Goal: Information Seeking & Learning: Learn about a topic

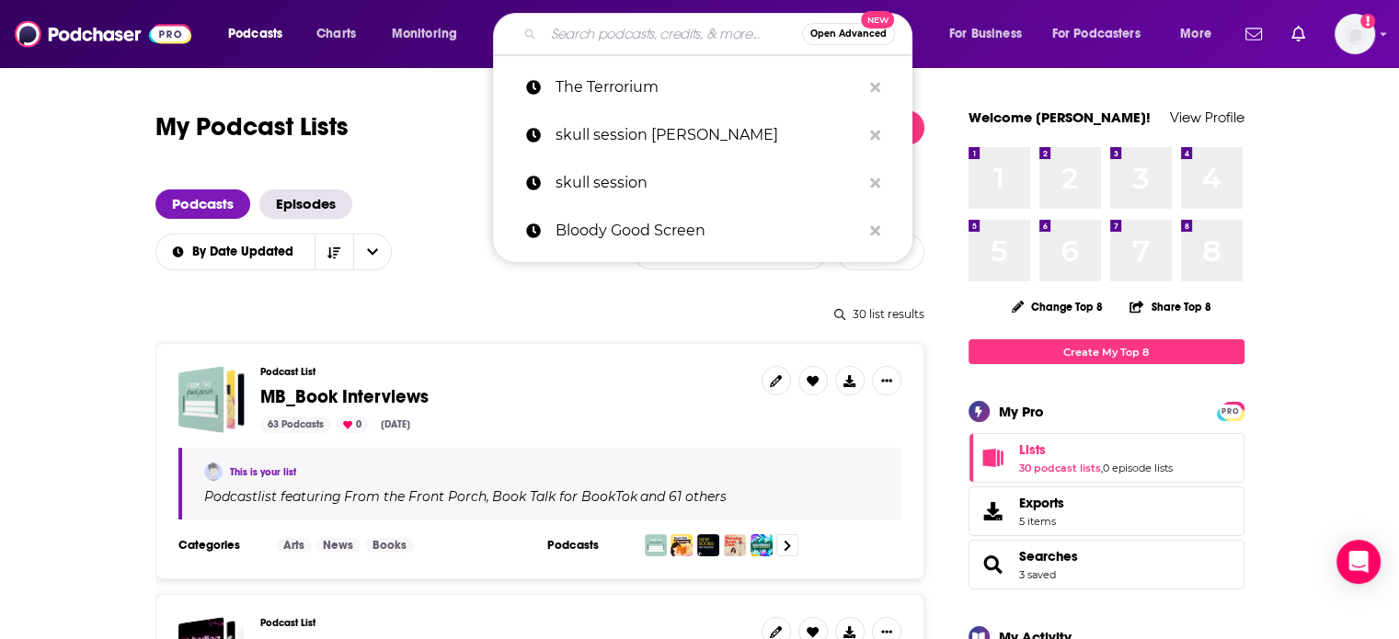
click at [639, 37] on input "Search podcasts, credits, & more..." at bounding box center [673, 33] width 259 height 29
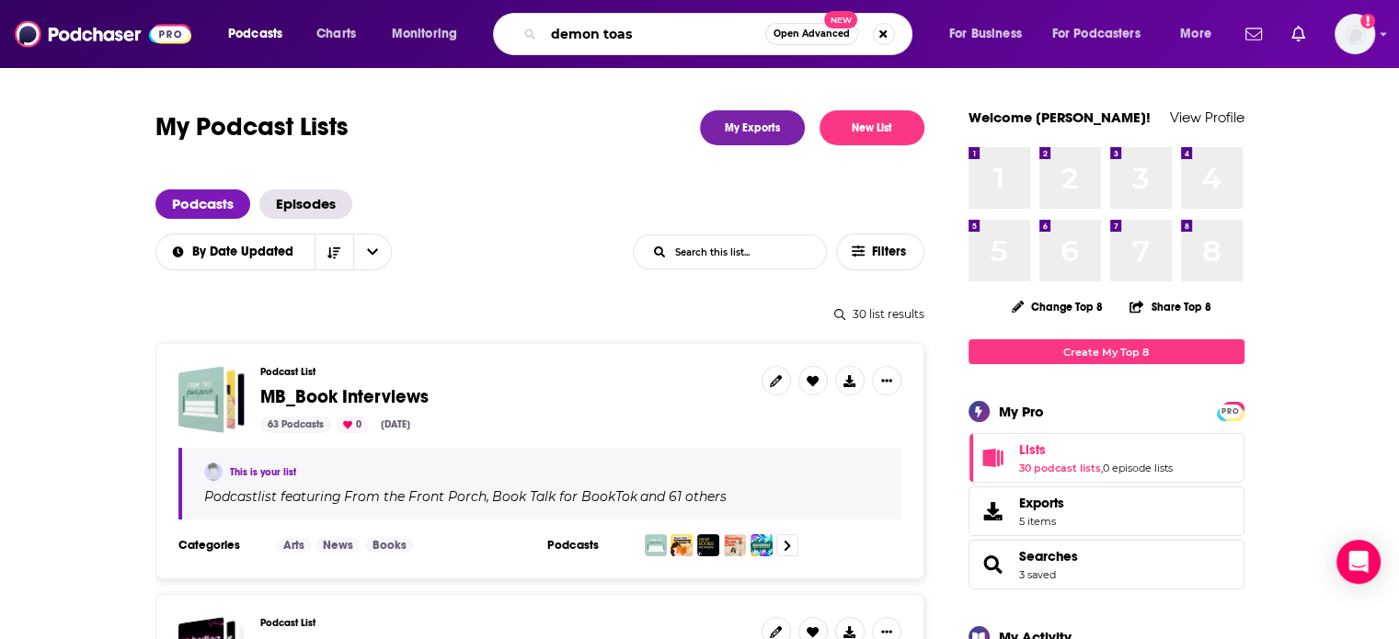
type input "demon toast"
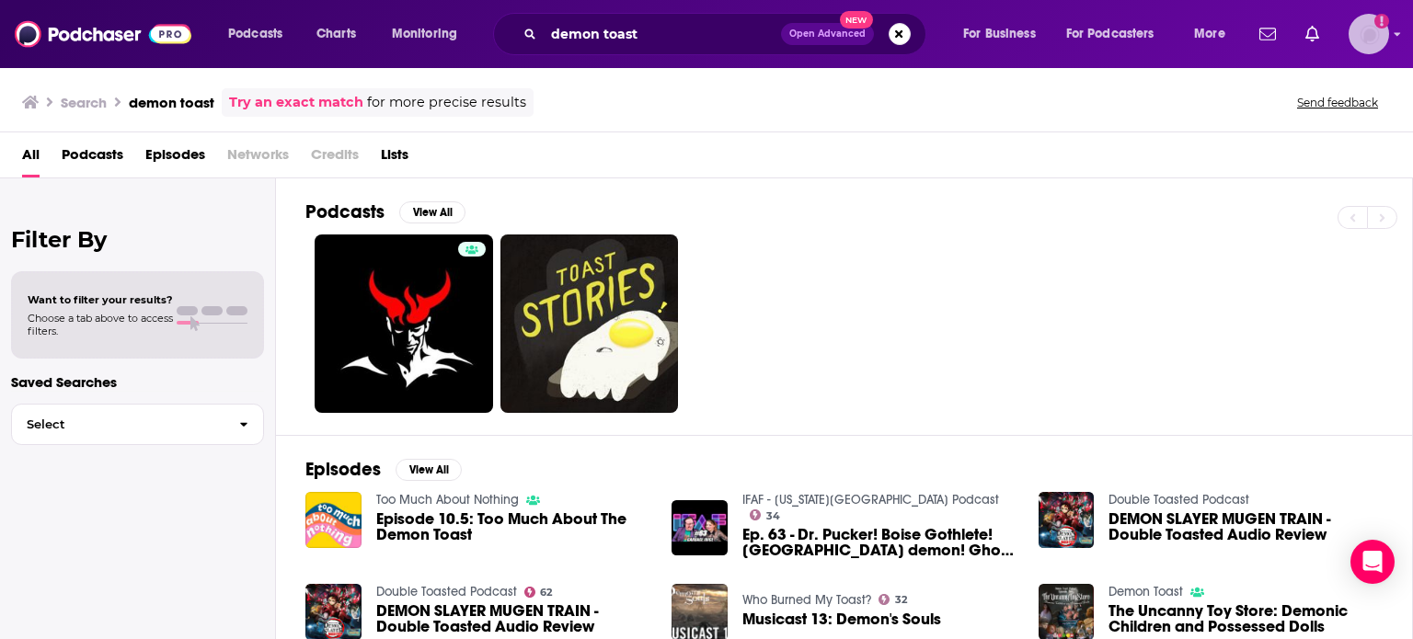
click at [1380, 31] on img "Logged in as madeleinelbrownkensington" at bounding box center [1369, 34] width 40 height 40
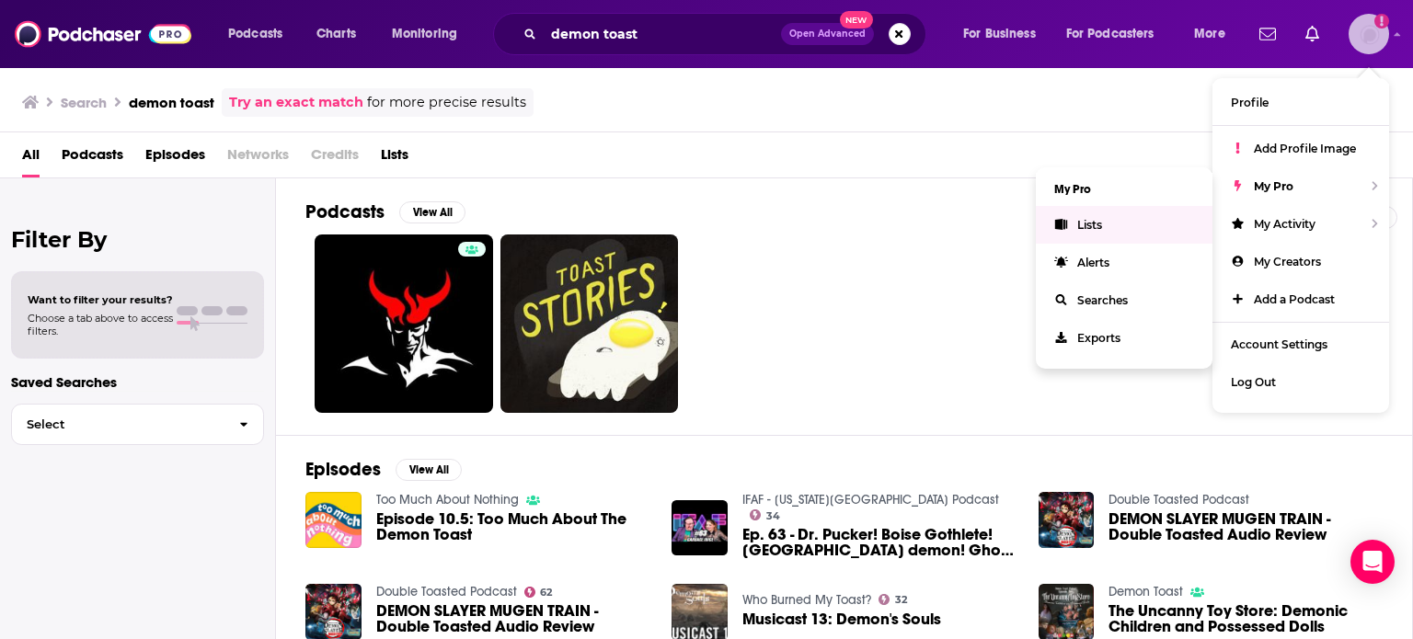
click at [1089, 223] on span "Lists" at bounding box center [1089, 225] width 25 height 14
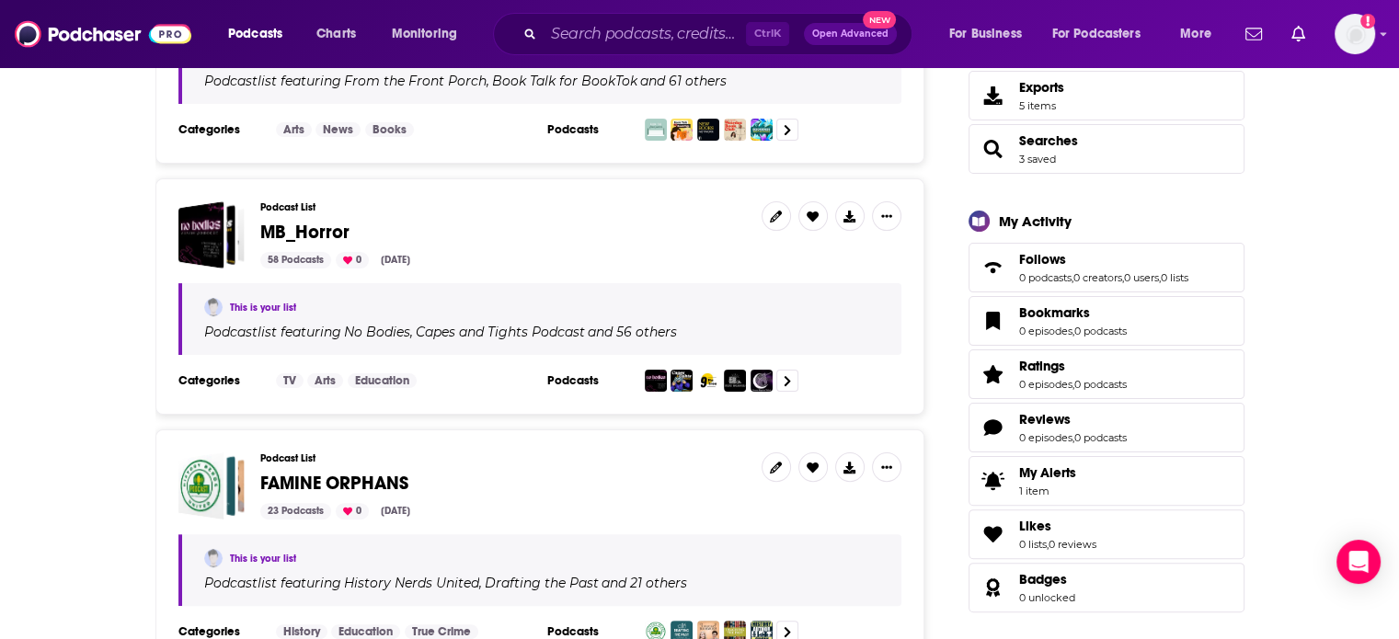
scroll to position [460, 0]
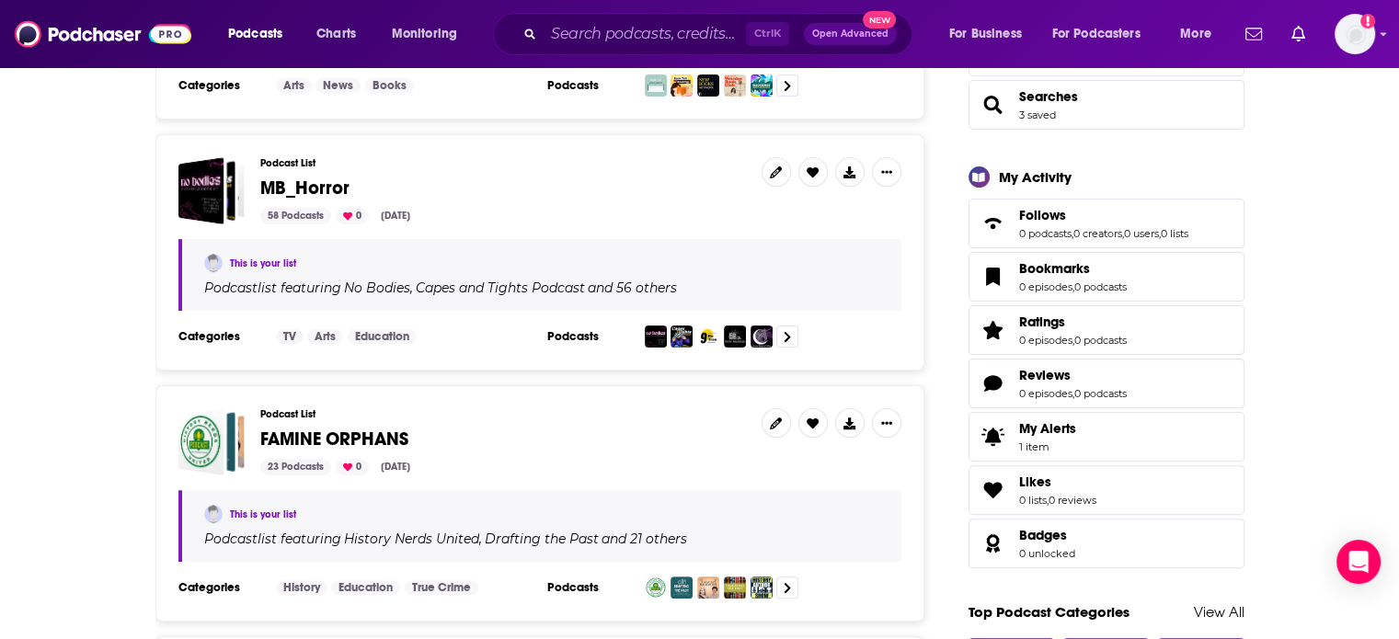
click at [291, 181] on span "MB_Horror" at bounding box center [304, 188] width 89 height 23
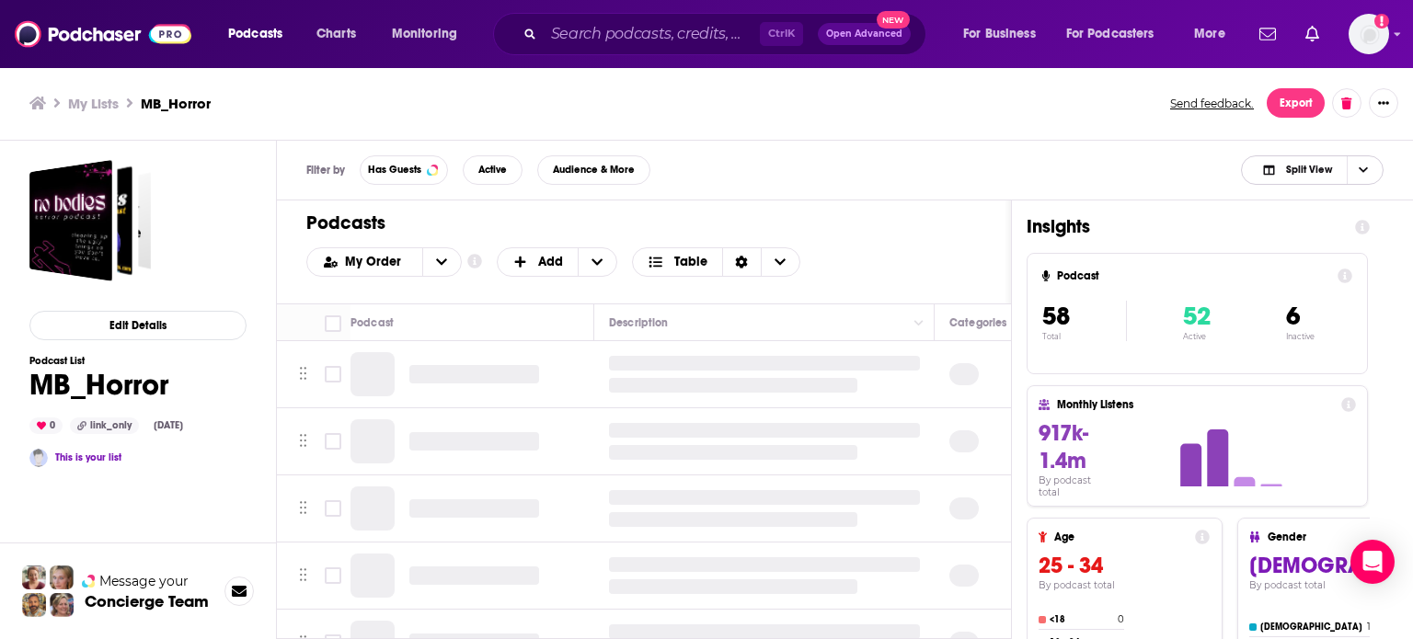
click at [1373, 178] on span "Choose View" at bounding box center [1362, 170] width 31 height 28
click at [1310, 229] on span "Podcast Only" at bounding box center [1323, 231] width 91 height 10
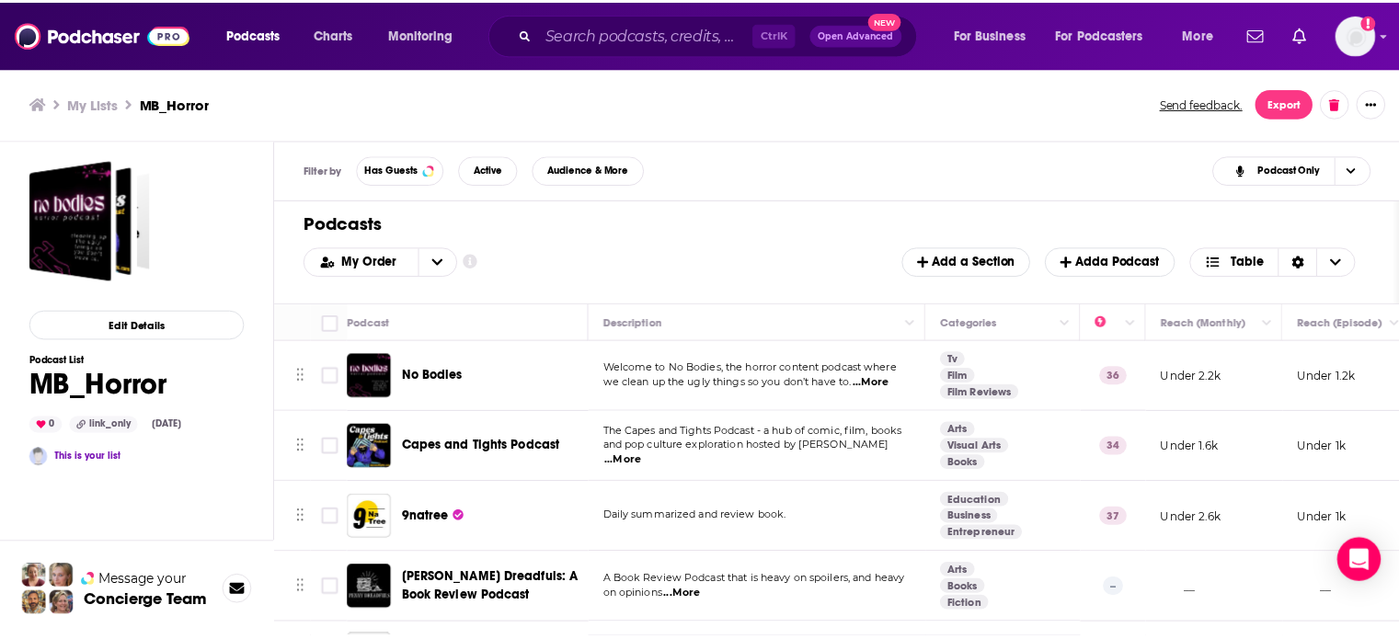
scroll to position [3352, 0]
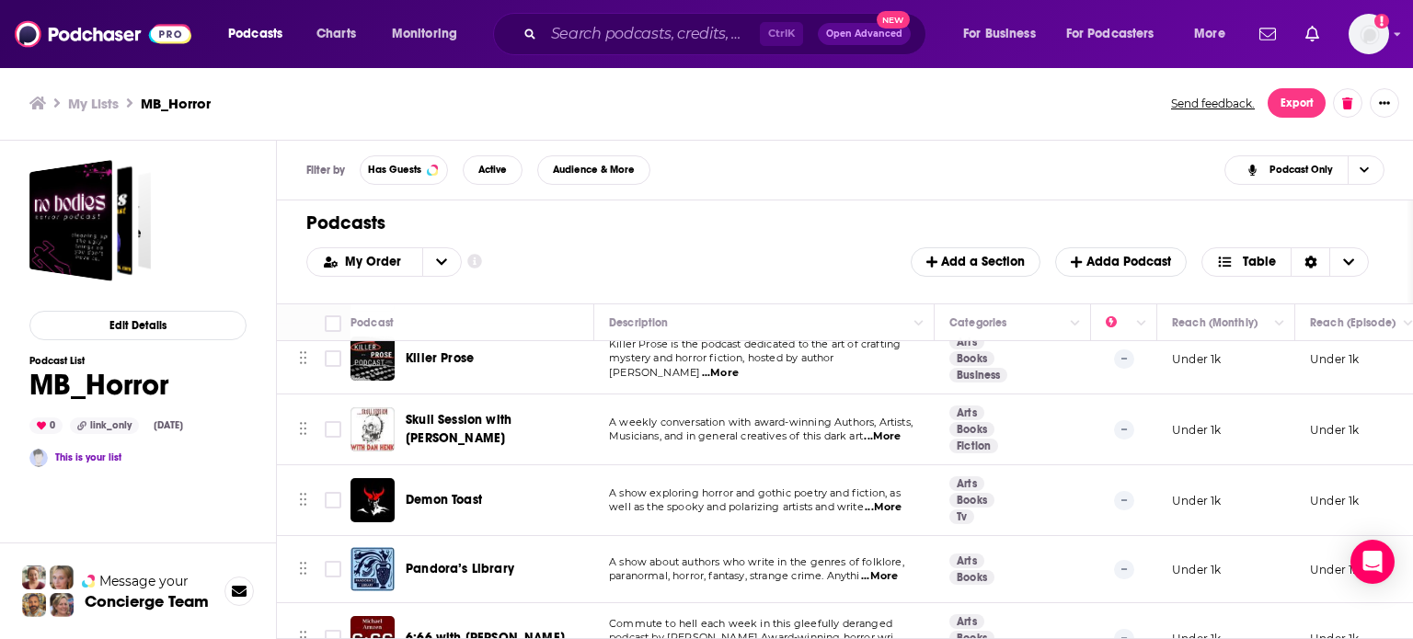
click at [457, 492] on span "Demon Toast" at bounding box center [444, 500] width 76 height 16
